Goal: Information Seeking & Learning: Learn about a topic

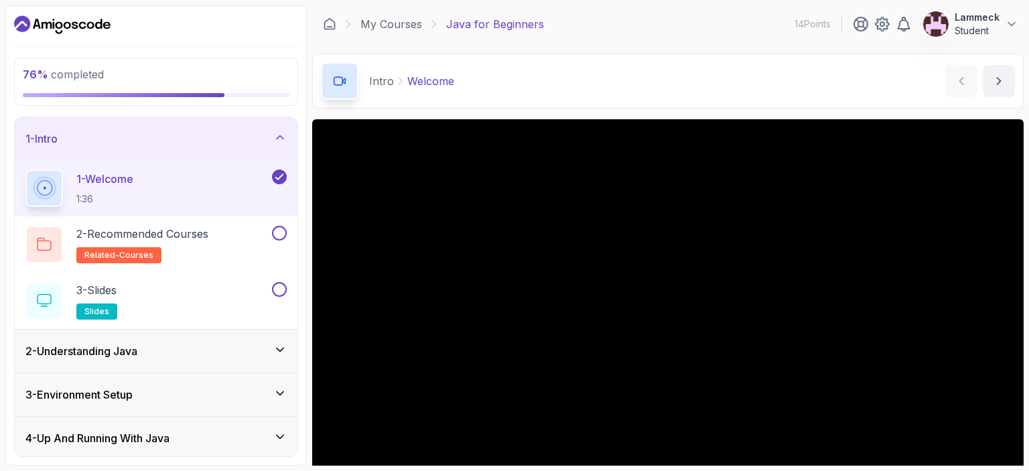
click at [279, 354] on icon at bounding box center [279, 349] width 13 height 13
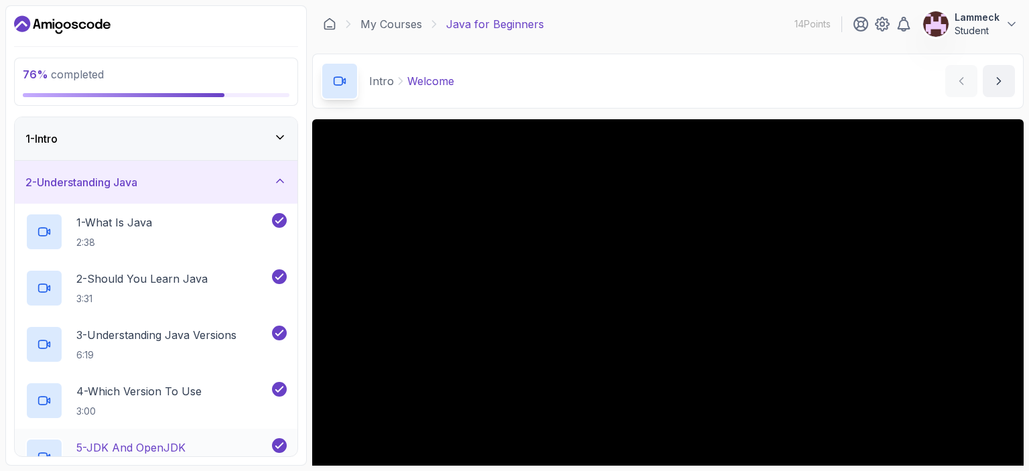
click at [178, 442] on p "5 - JDK And OpenJDK" at bounding box center [130, 448] width 109 height 16
click at [25, 438] on button "5 - JDK And OpenJDK 3:34" at bounding box center [155, 457] width 261 height 38
click at [131, 393] on p "4 - Which Version To Use" at bounding box center [138, 391] width 125 height 16
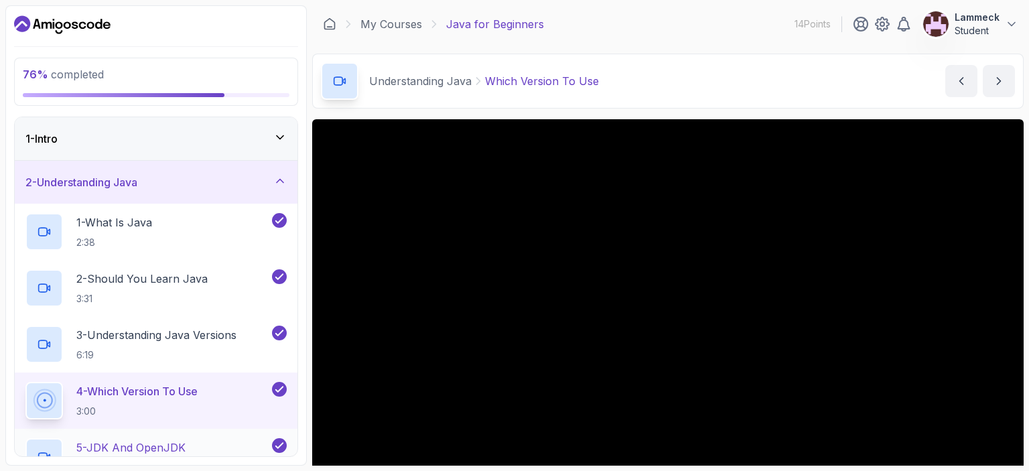
click at [168, 444] on p "5 - JDK And OpenJDK" at bounding box center [130, 448] width 109 height 16
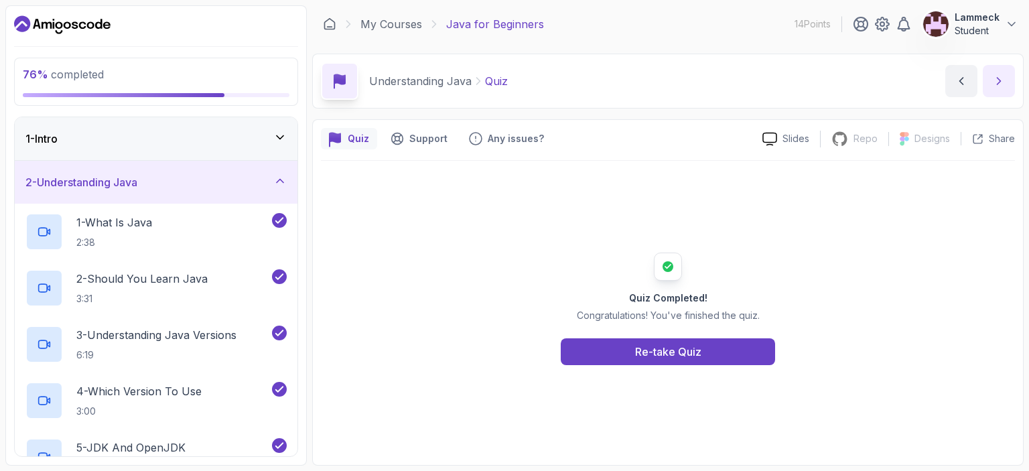
click at [995, 90] on button "next content" at bounding box center [999, 81] width 32 height 32
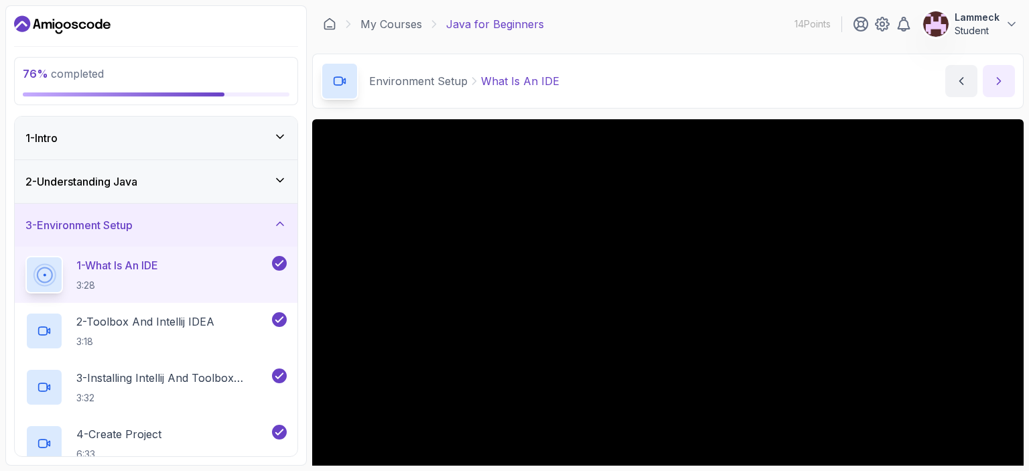
click at [983, 65] on button "next content" at bounding box center [999, 81] width 32 height 32
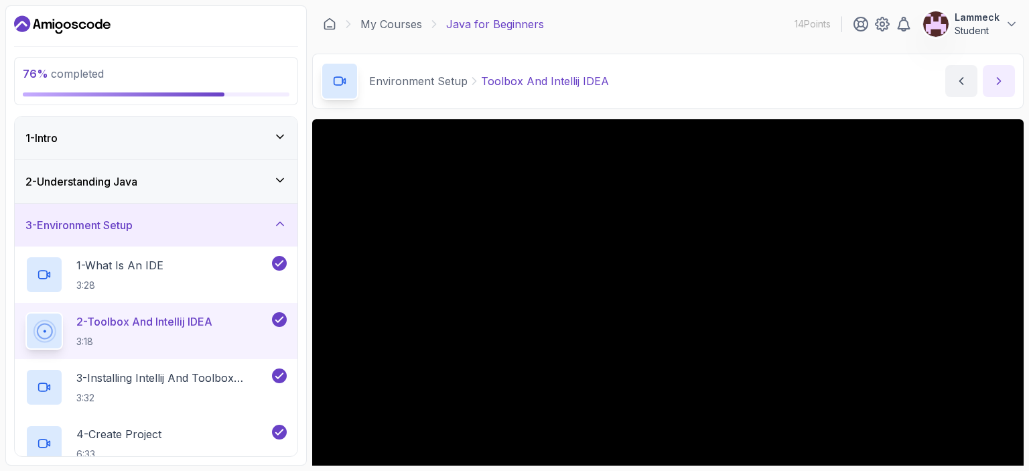
click at [983, 65] on button "next content" at bounding box center [999, 81] width 32 height 32
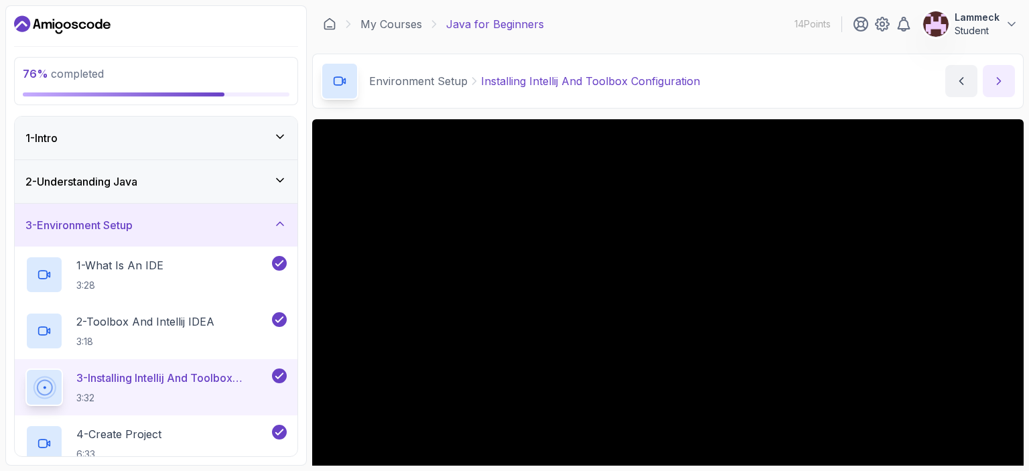
click at [983, 65] on button "next content" at bounding box center [999, 81] width 32 height 32
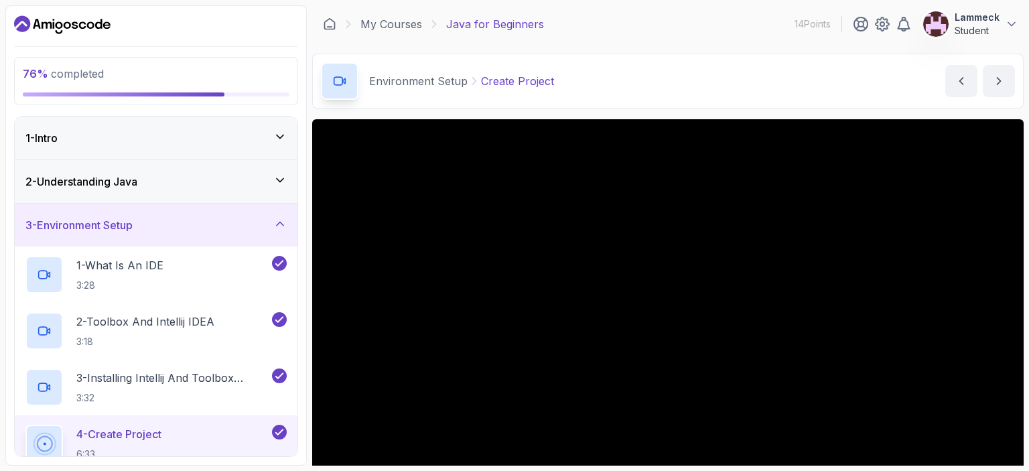
drag, startPoint x: 1027, startPoint y: 175, endPoint x: 1024, endPoint y: 253, distance: 77.8
click at [1024, 253] on section "76 % completed 1 - Intro 2 - Understanding Java 3 - Environment Setup 1 - What …" at bounding box center [514, 235] width 1029 height 471
click at [1028, 294] on section "76 % completed 1 - Intro 2 - Understanding Java 3 - Environment Setup 1 - What …" at bounding box center [514, 235] width 1029 height 471
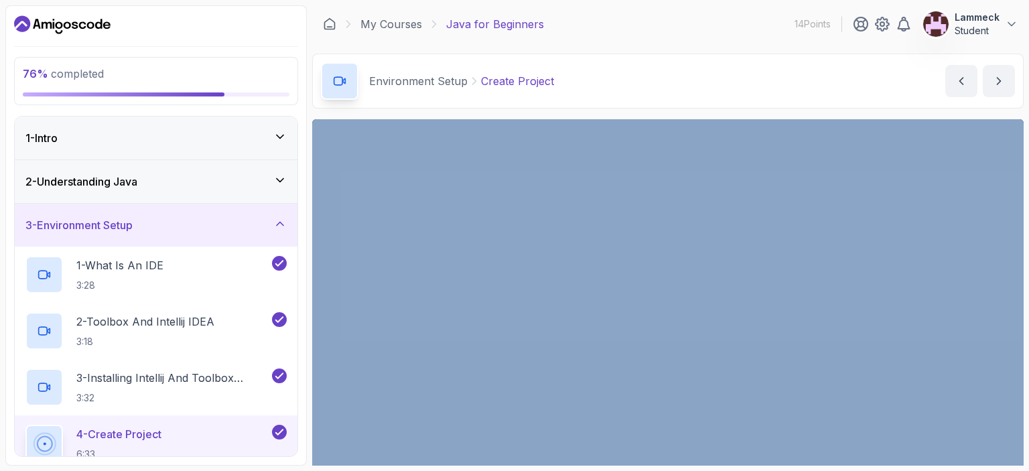
click at [1028, 294] on section "76 % completed 1 - Intro 2 - Understanding Java 3 - Environment Setup 1 - What …" at bounding box center [514, 235] width 1029 height 471
click at [1027, 294] on section "76 % completed 1 - Intro 2 - Understanding Java 3 - Environment Setup 1 - What …" at bounding box center [514, 235] width 1029 height 471
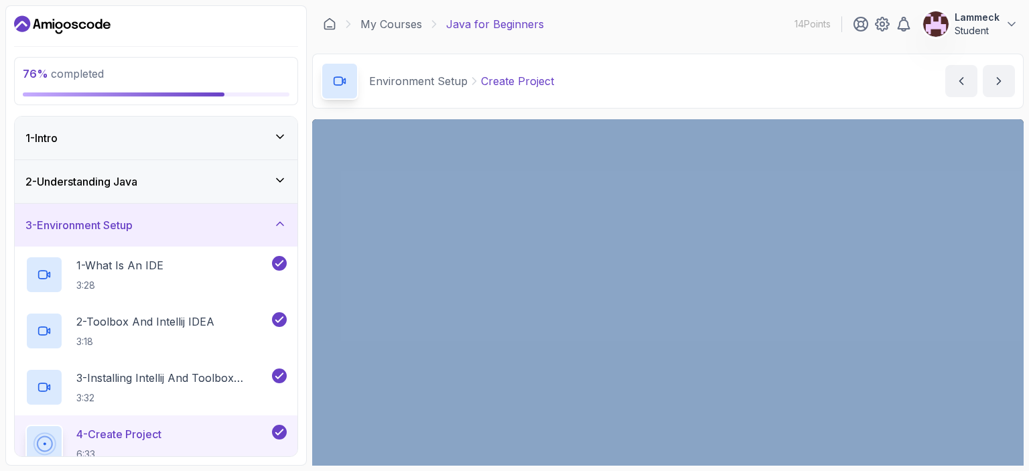
click at [1027, 294] on section "76 % completed 1 - Intro 2 - Understanding Java 3 - Environment Setup 1 - What …" at bounding box center [514, 235] width 1029 height 471
click at [52, 441] on icon at bounding box center [44, 444] width 26 height 26
click at [25, 425] on button "4 - Create Project 6:33" at bounding box center [155, 444] width 261 height 38
click at [52, 441] on icon at bounding box center [43, 443] width 23 height 23
click at [122, 379] on p "3 - Installing Intellij And Toolbox Configuration" at bounding box center [172, 378] width 193 height 16
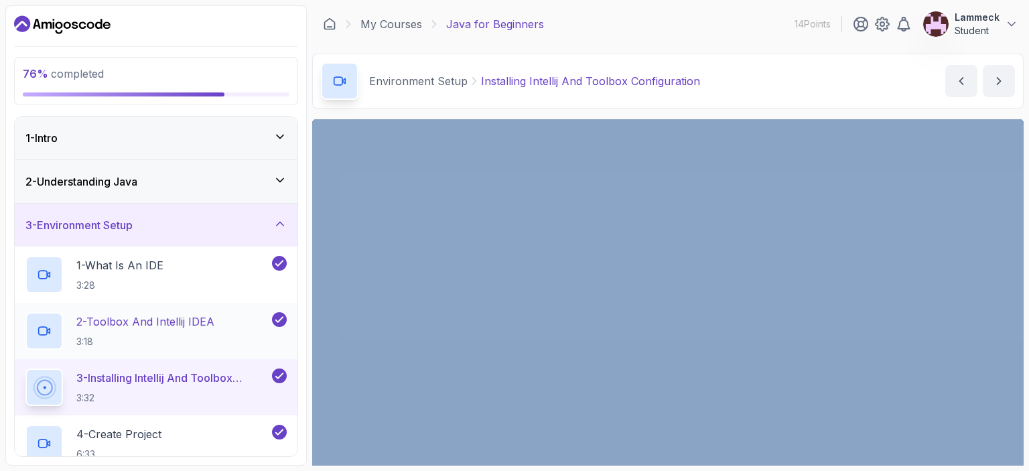
click at [140, 323] on p "2 - Toolbox And Intellij IDEA" at bounding box center [145, 322] width 138 height 16
